Goal: Obtain resource: Download file/media

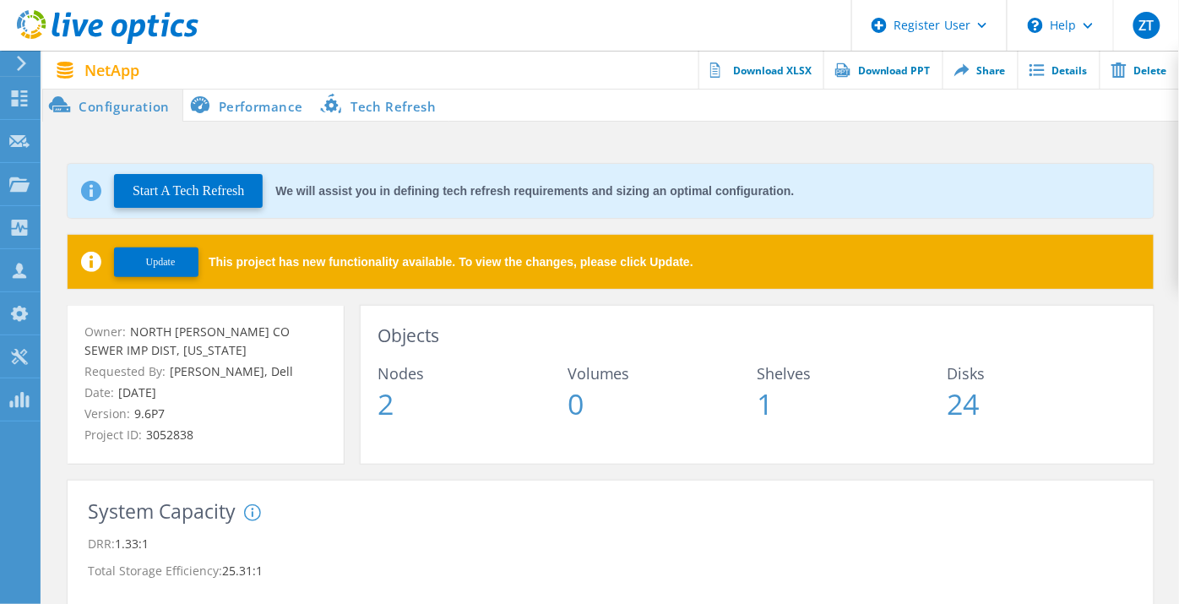
click at [239, 113] on li "Performance" at bounding box center [249, 105] width 133 height 34
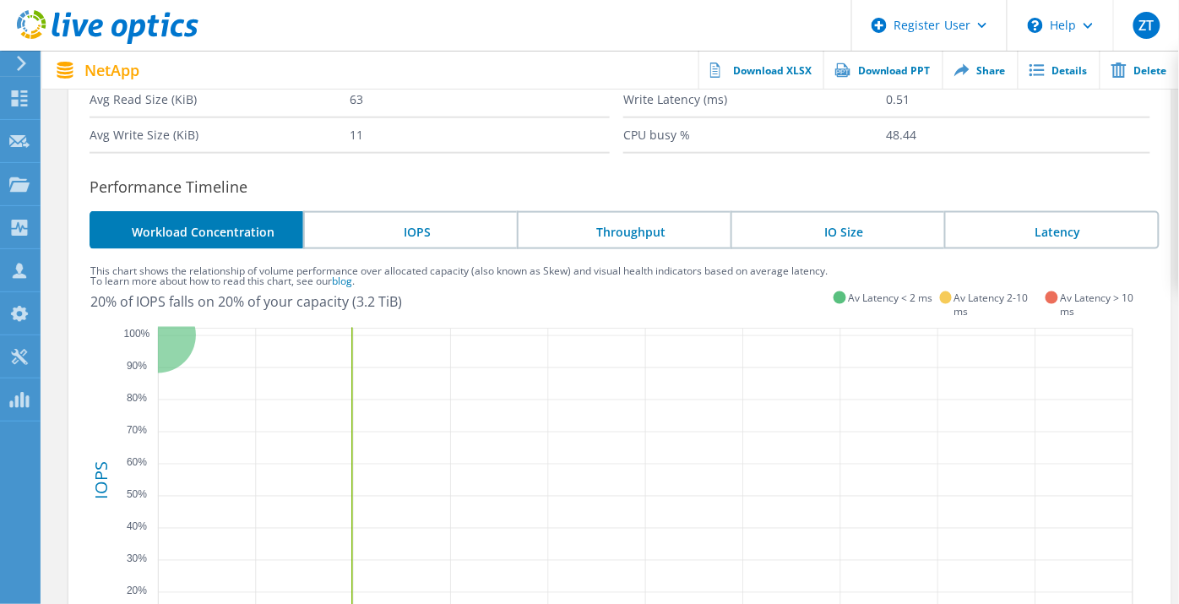
scroll to position [460, 0]
click at [494, 465] on icon "IOPS Capacity 0% 10% 20% 30% 40% 50% 60% 70% 80% 90% 100% 0% 10% 20% 30% 40% 50…" at bounding box center [619, 572] width 1059 height 507
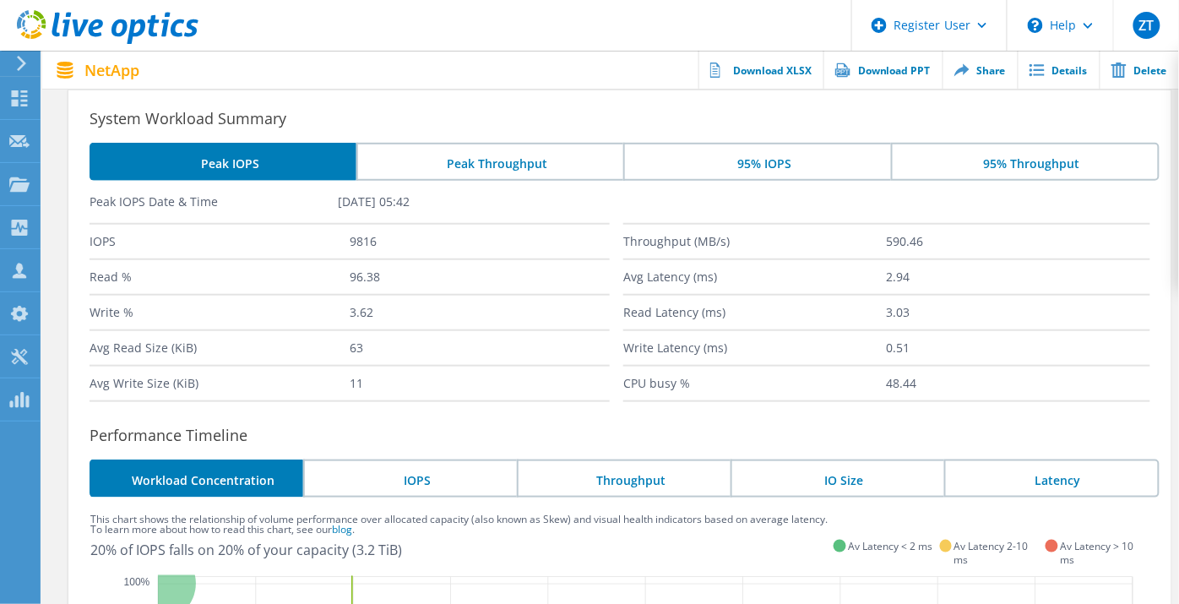
scroll to position [0, 0]
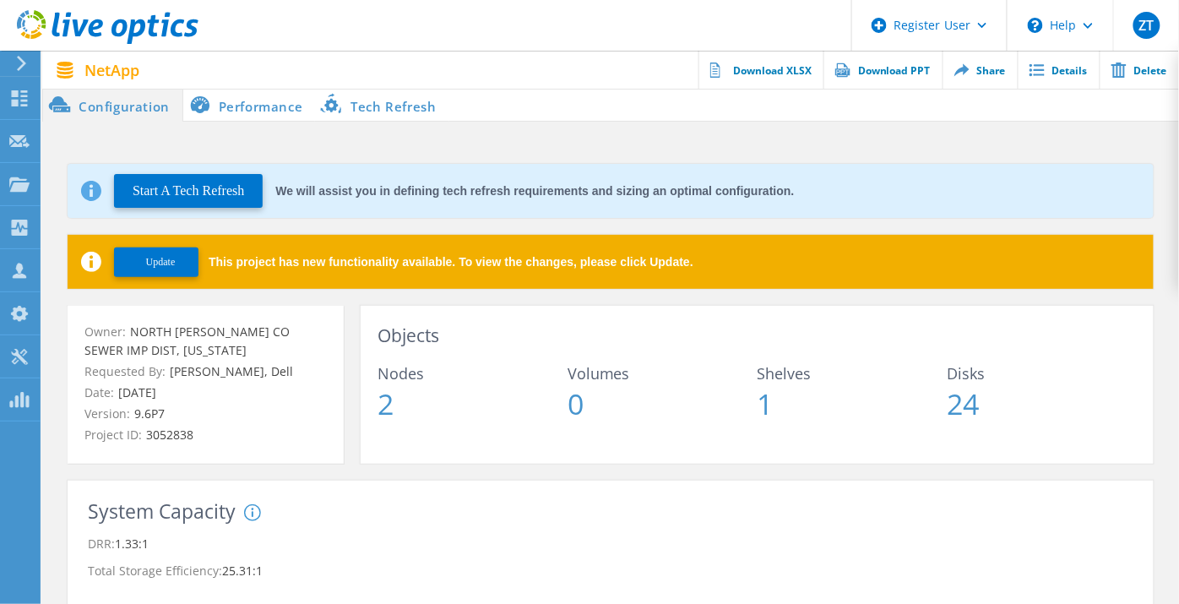
click at [25, 65] on icon at bounding box center [21, 63] width 13 height 15
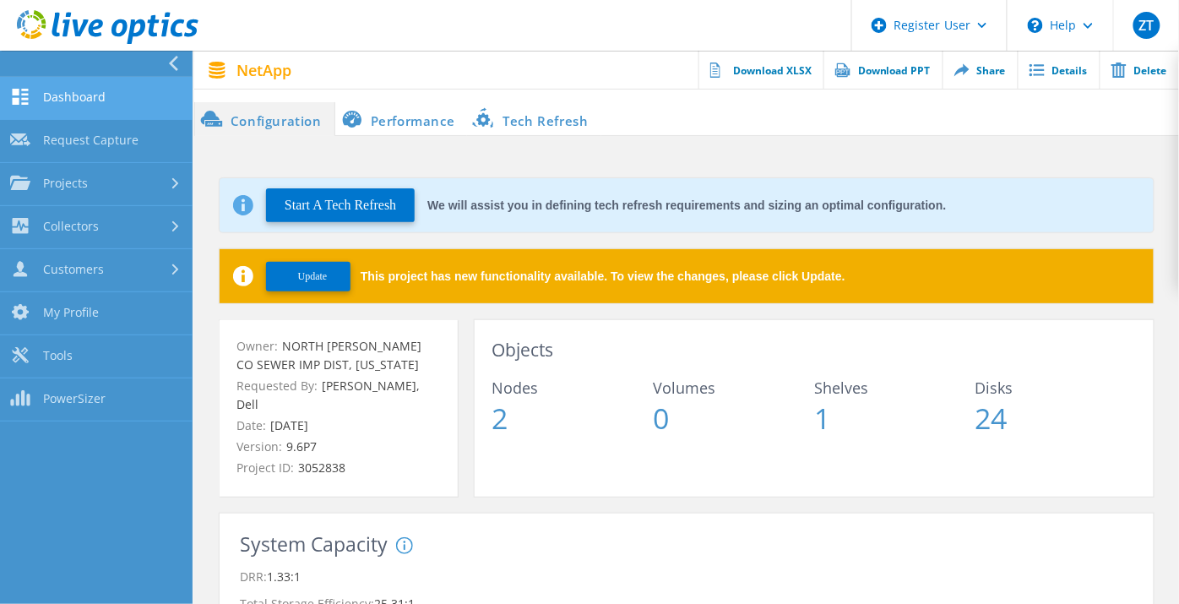
click at [64, 95] on link "Dashboard" at bounding box center [96, 98] width 193 height 43
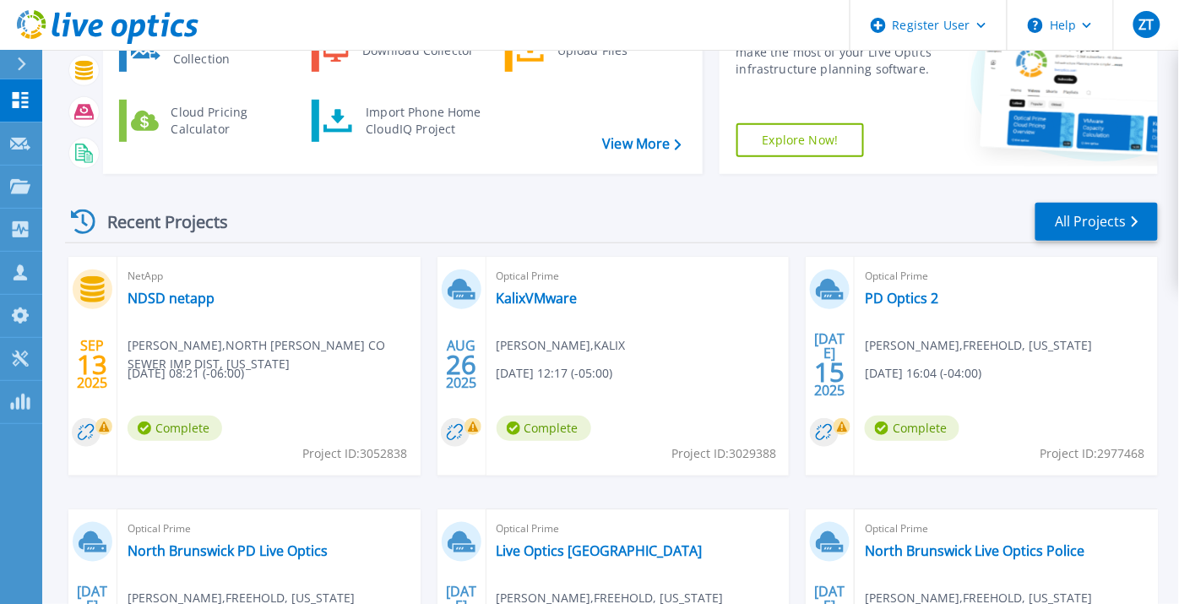
scroll to position [182, 0]
click at [192, 293] on link "NDSD netapp" at bounding box center [170, 297] width 87 height 17
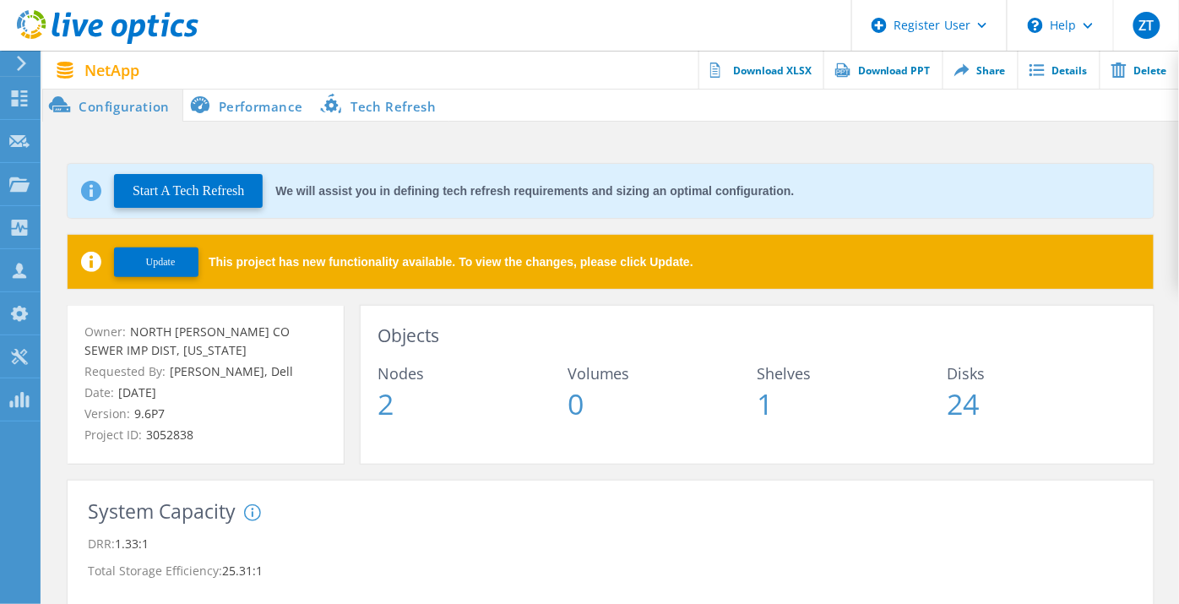
click at [243, 116] on li "Performance" at bounding box center [249, 105] width 133 height 34
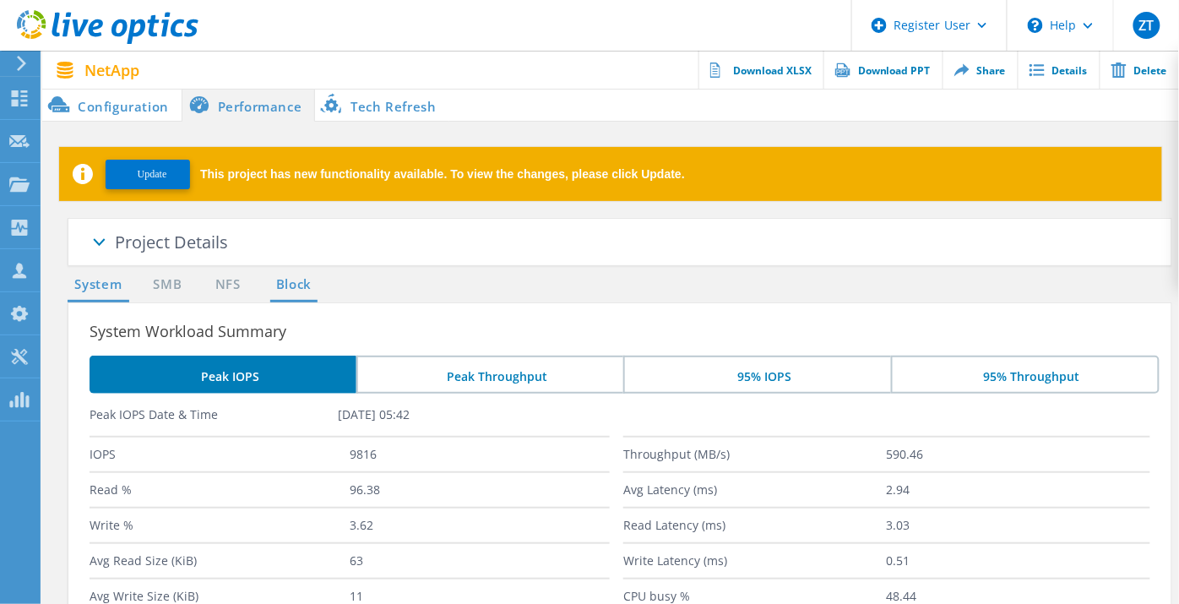
click at [297, 279] on link "Block" at bounding box center [293, 284] width 46 height 21
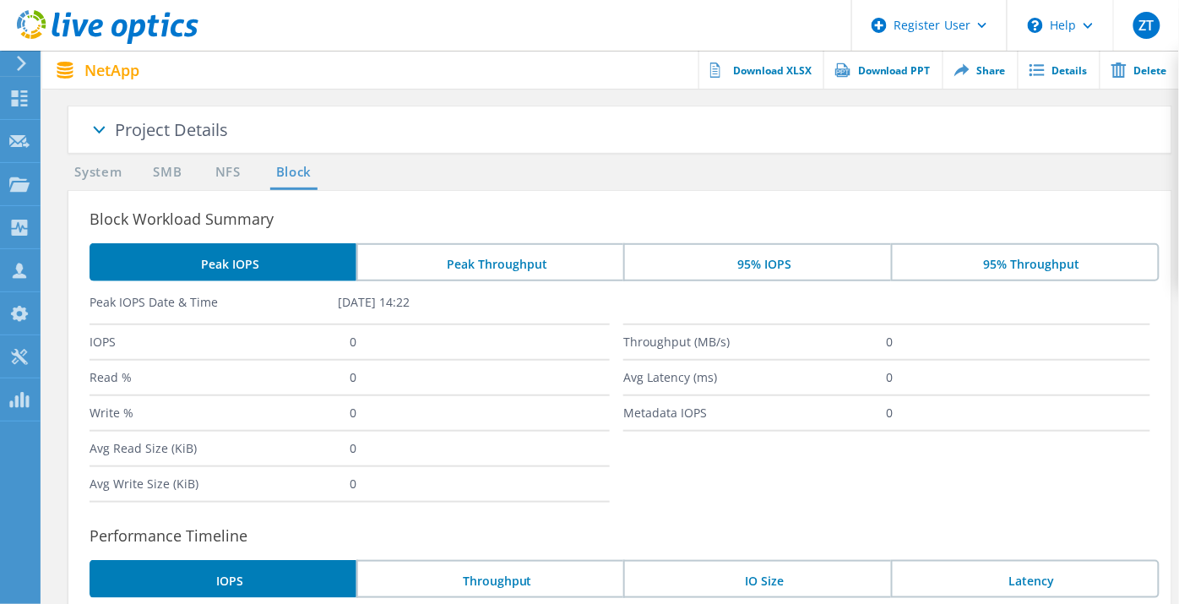
scroll to position [98, 0]
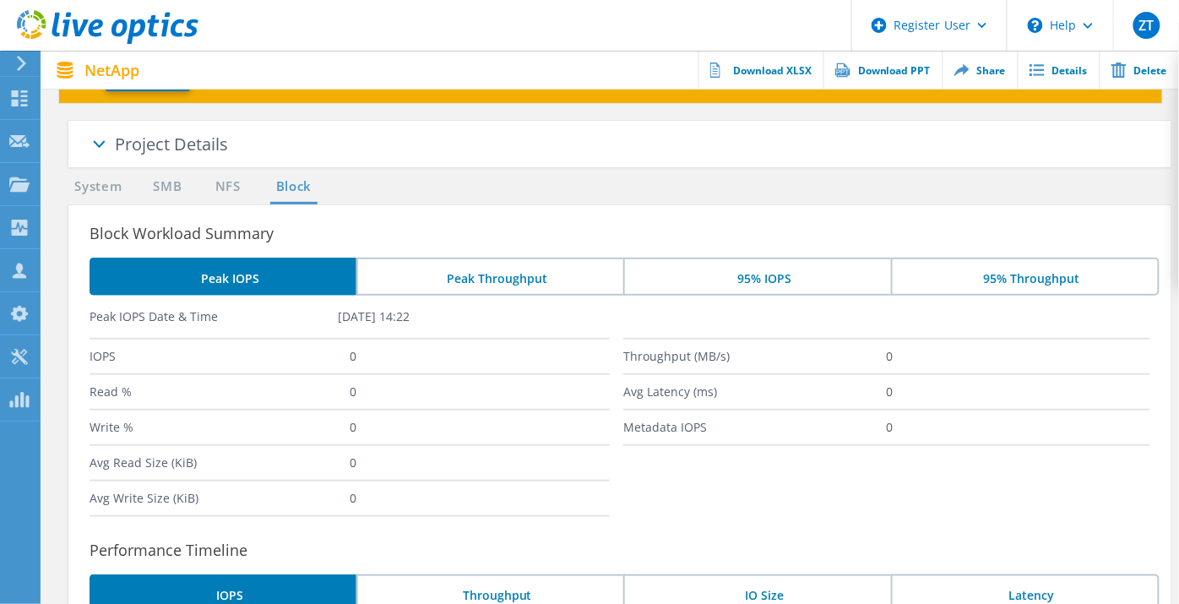
click at [225, 160] on div "Project Details" at bounding box center [643, 145] width 1056 height 49
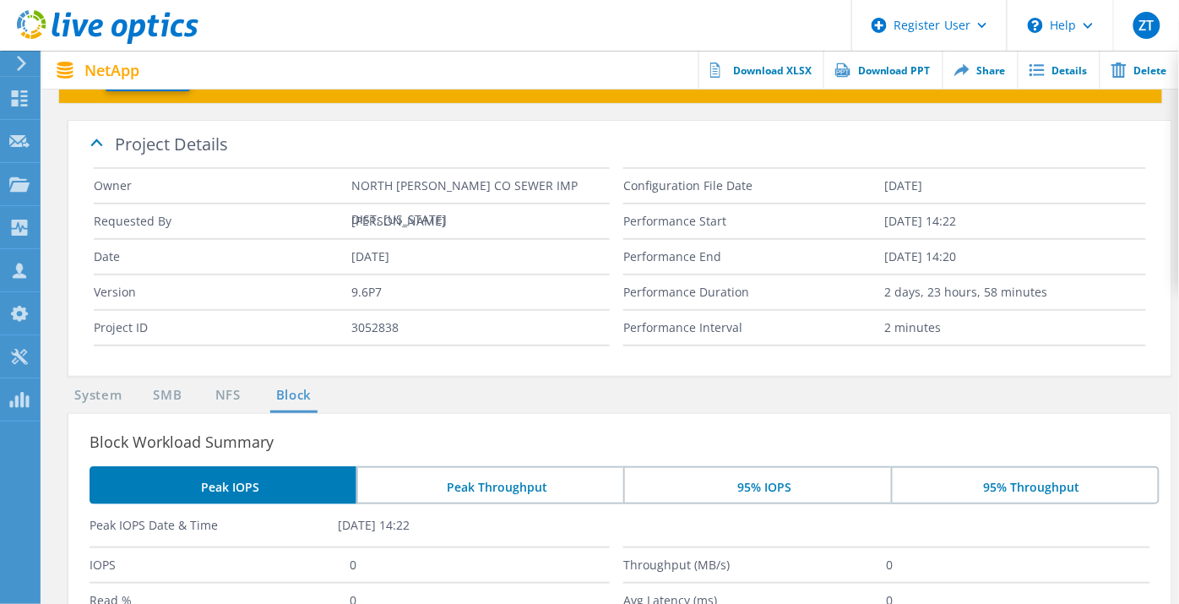
click at [165, 152] on span "Project Details" at bounding box center [171, 144] width 113 height 23
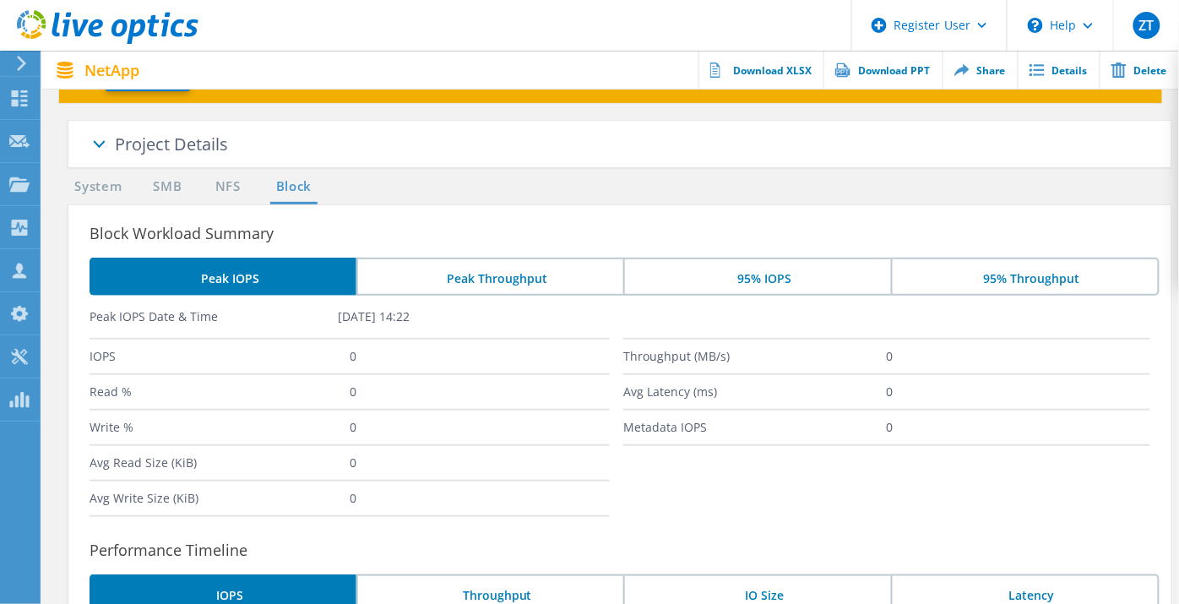
click at [228, 188] on link "NFS" at bounding box center [227, 186] width 33 height 21
click at [138, 177] on span at bounding box center [98, 147] width 84 height 84
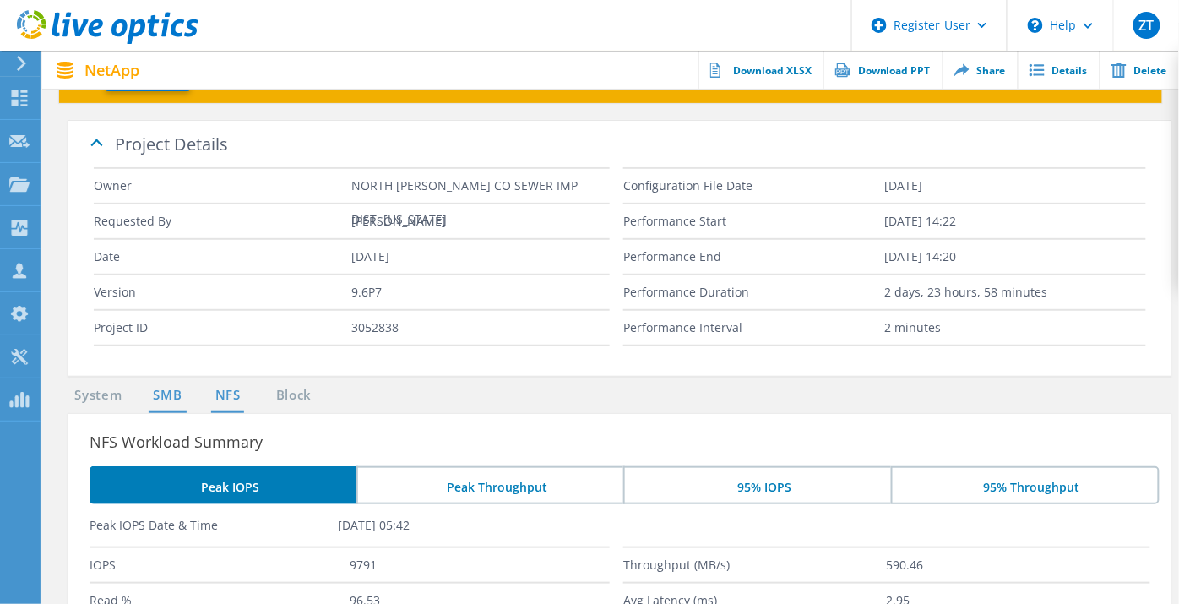
click at [170, 398] on link "SMB" at bounding box center [167, 395] width 37 height 21
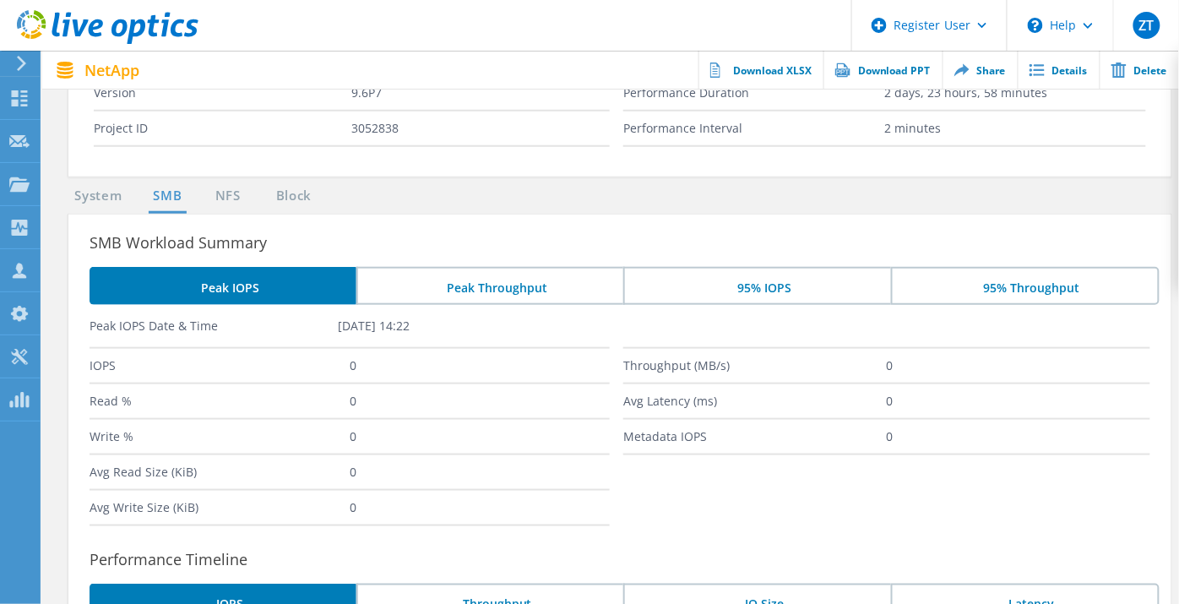
scroll to position [298, 0]
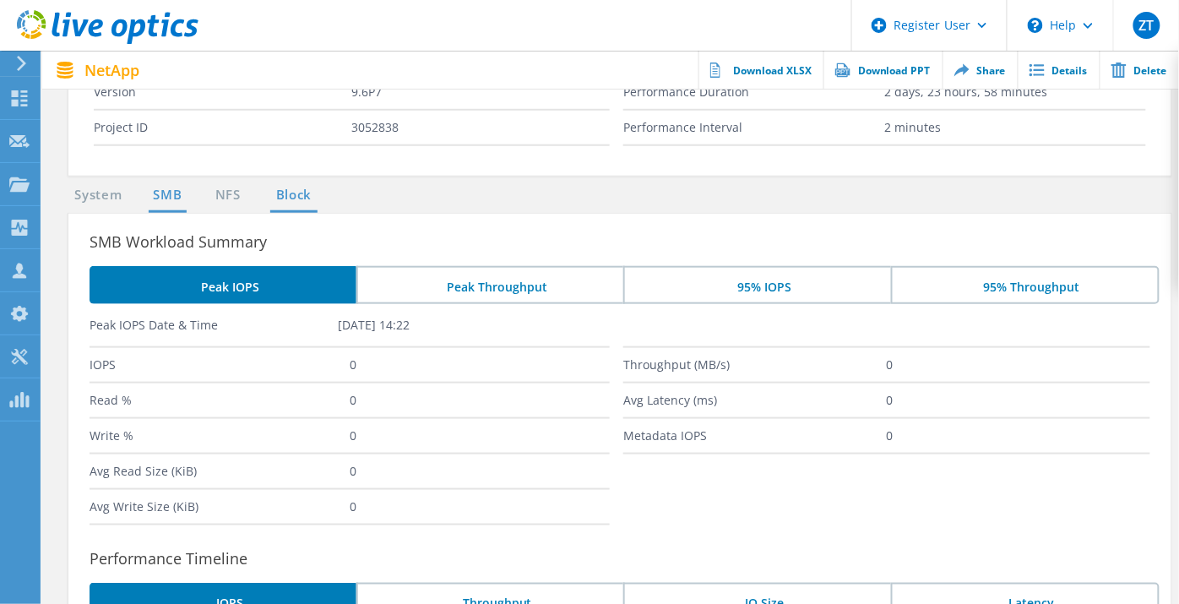
click at [297, 193] on link "Block" at bounding box center [293, 195] width 46 height 21
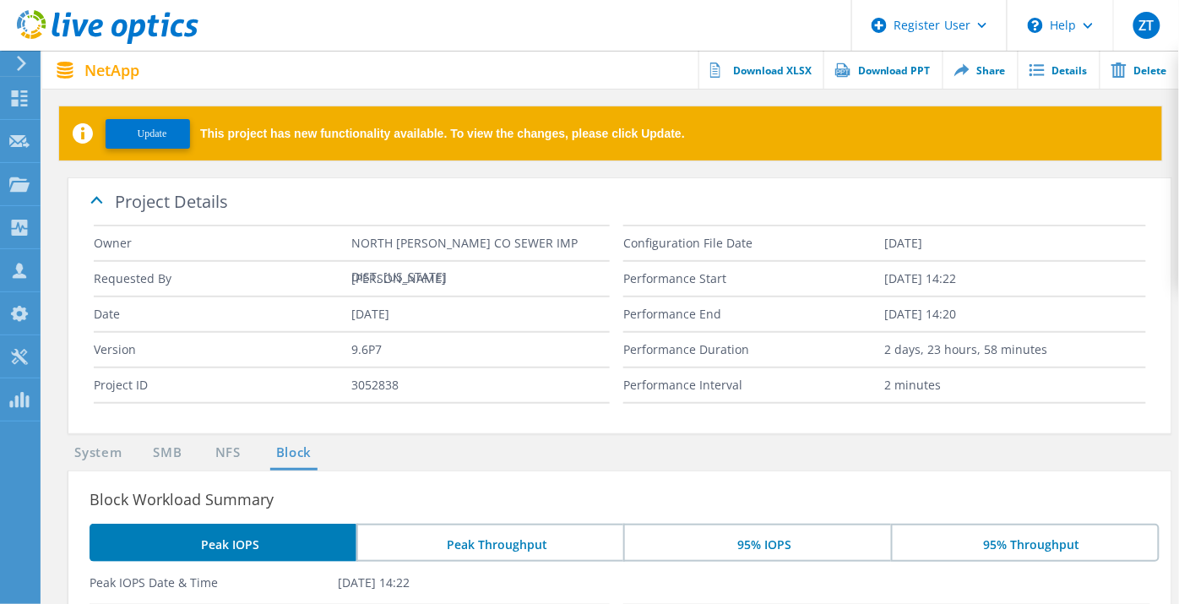
scroll to position [0, 0]
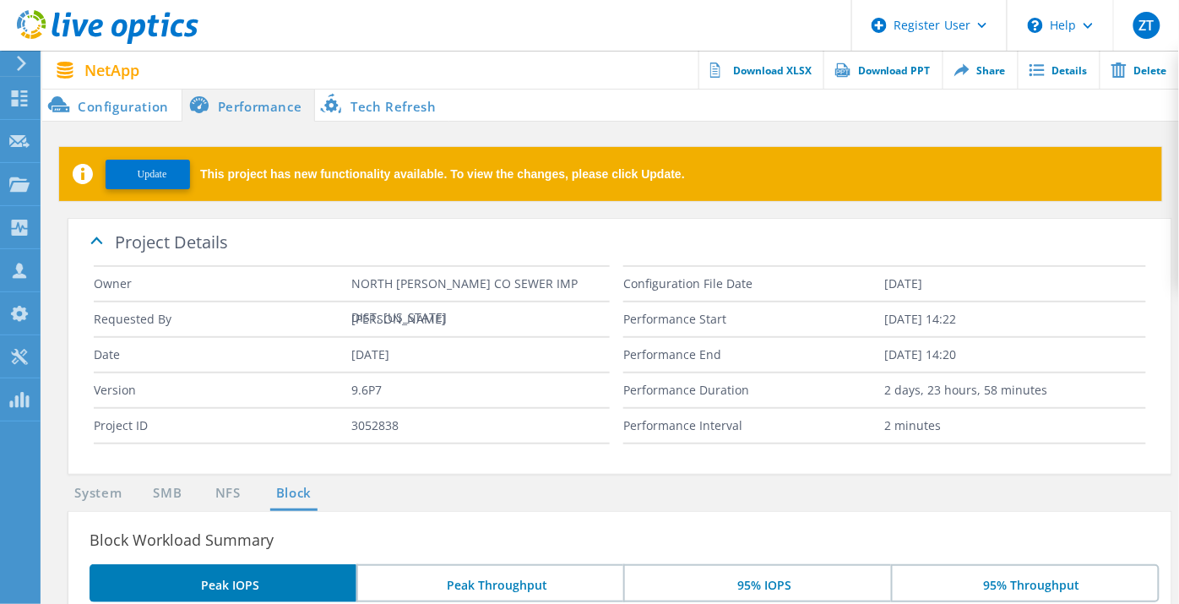
click at [152, 175] on span "Update" at bounding box center [153, 174] width 30 height 13
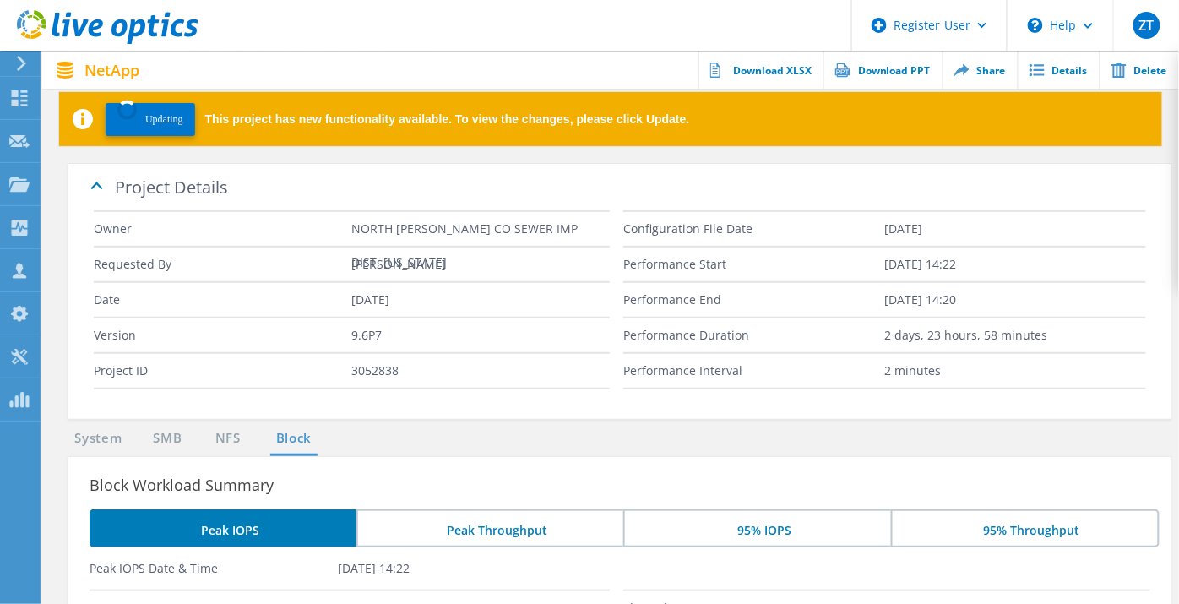
scroll to position [56, 0]
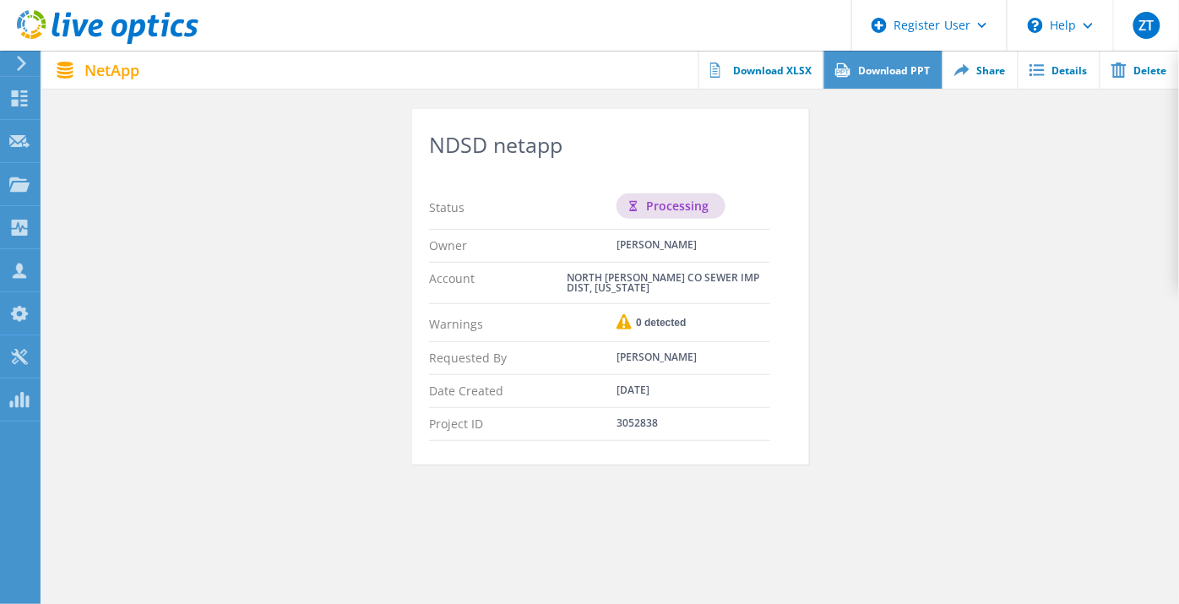
click at [904, 64] on link "Download PPT" at bounding box center [882, 70] width 119 height 38
